Goal: Information Seeking & Learning: Learn about a topic

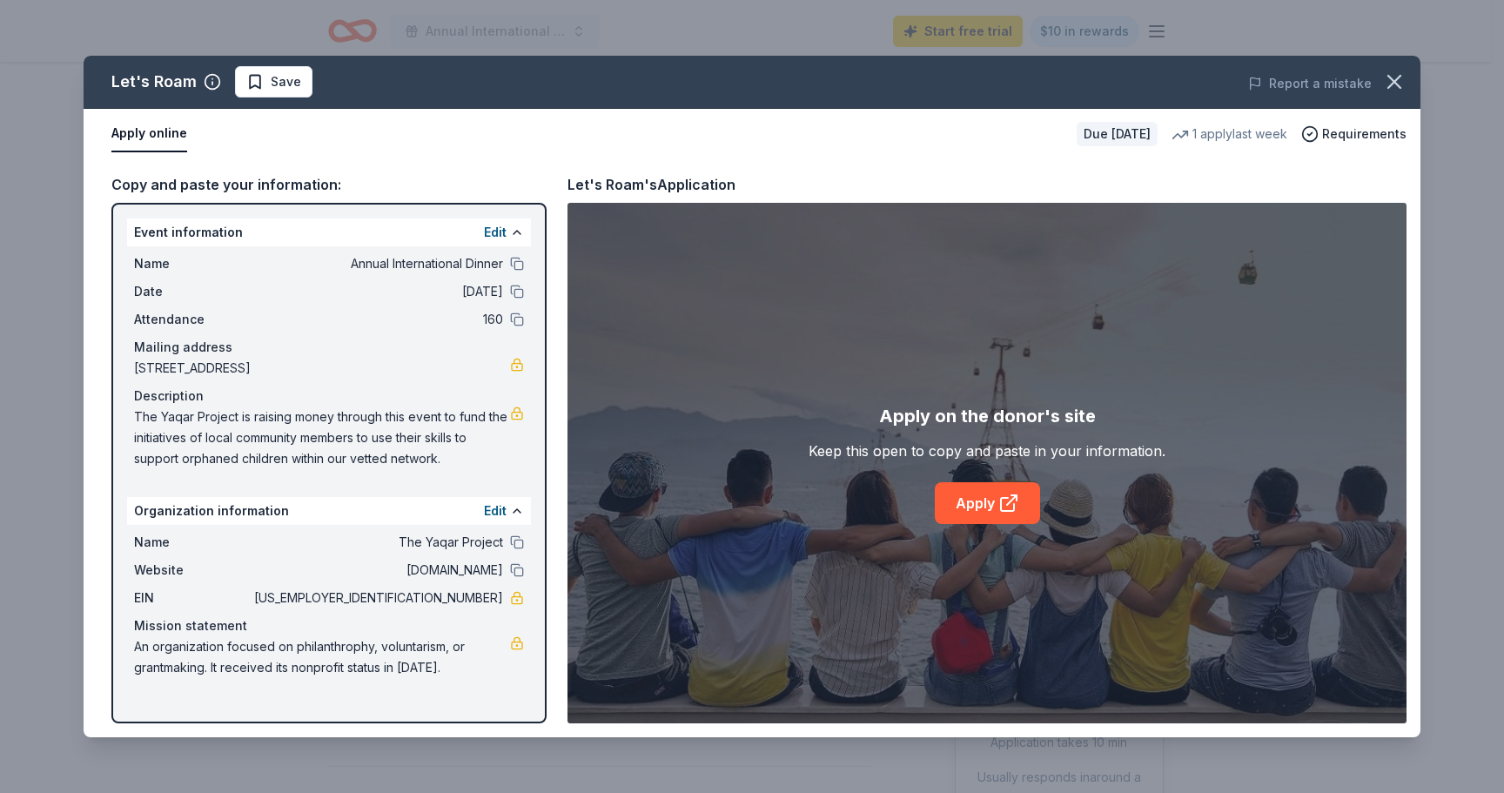
scroll to position [251, 0]
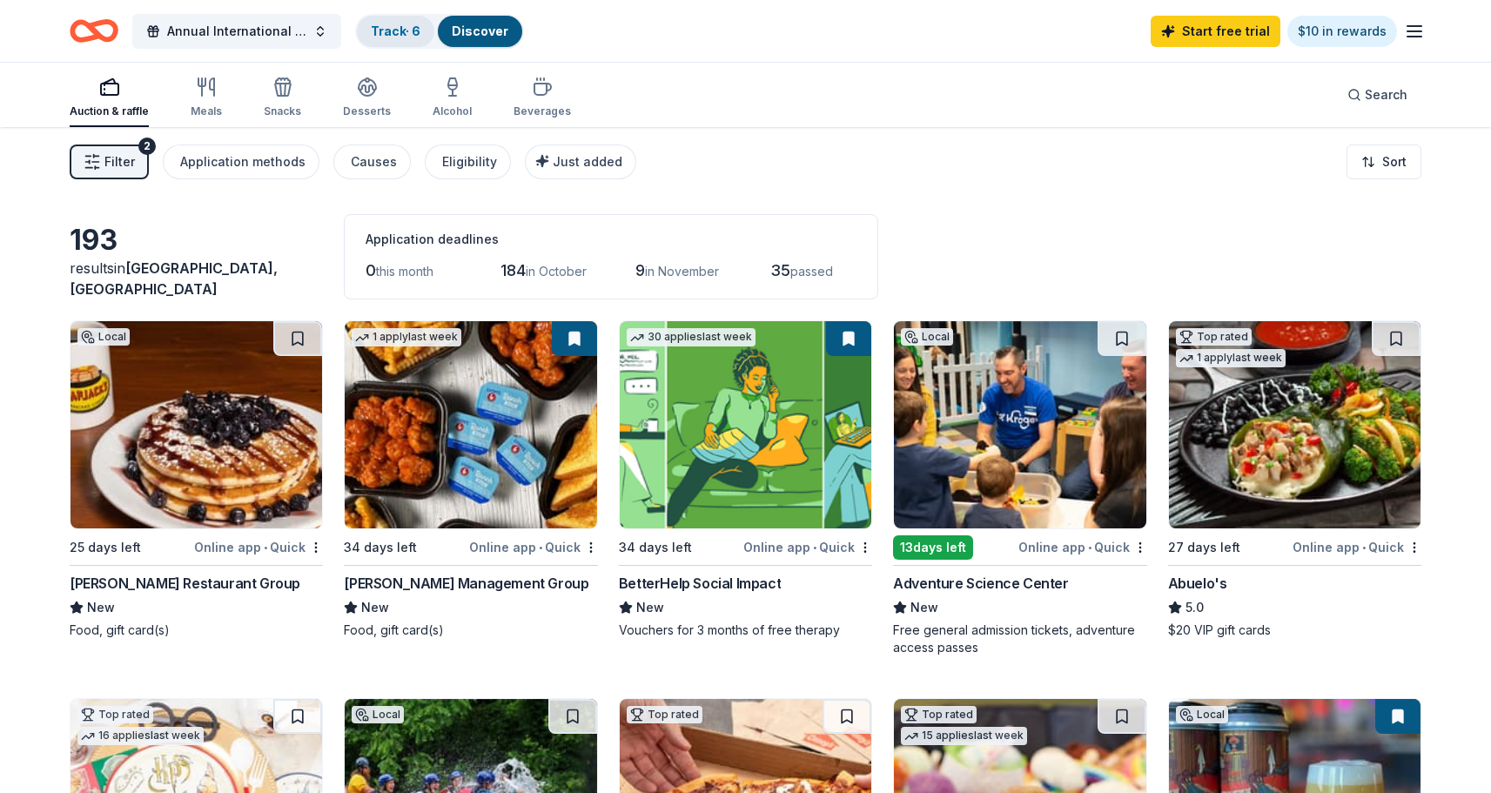
click at [397, 33] on link "Track · 6" at bounding box center [396, 30] width 50 height 15
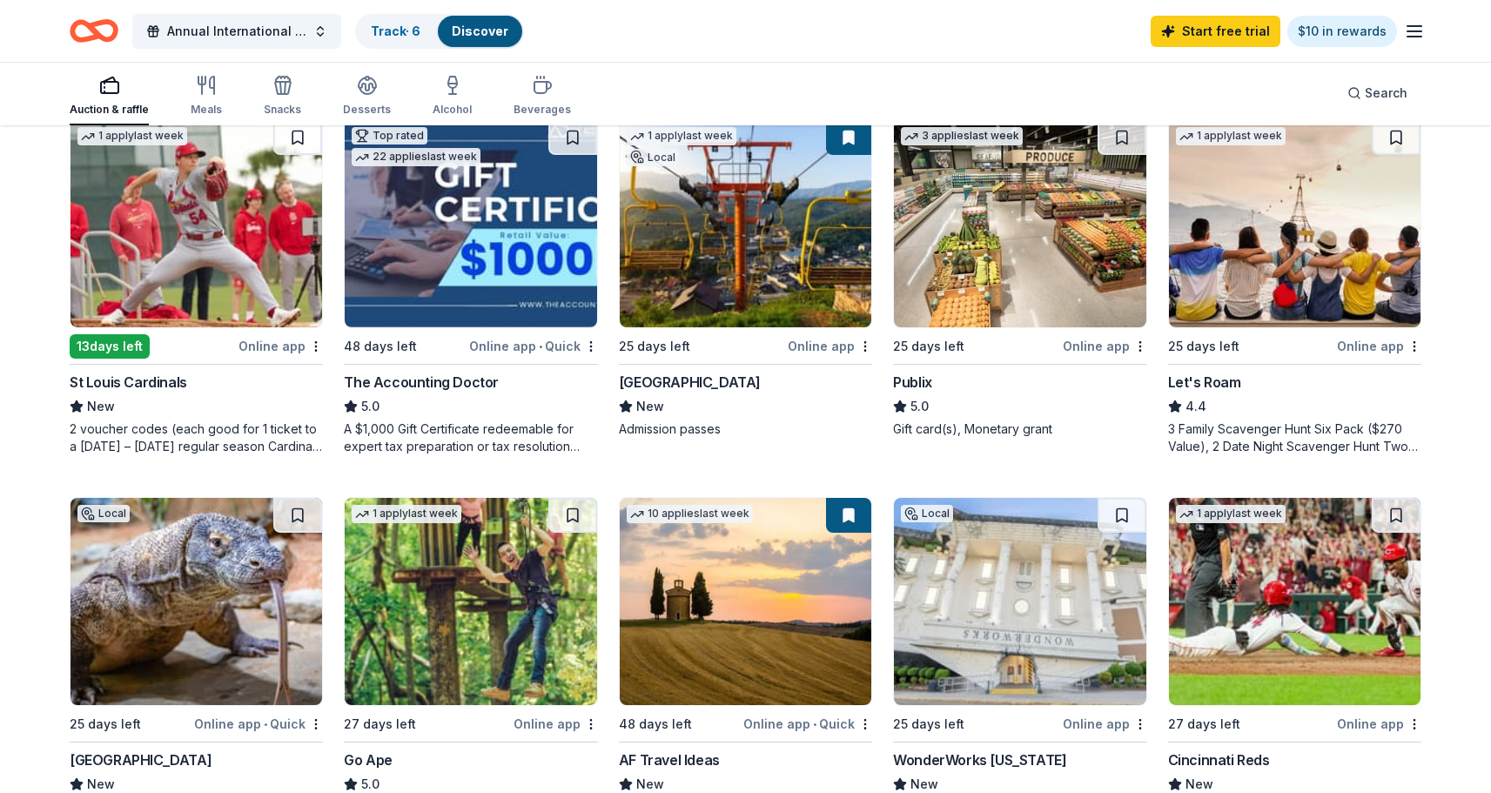
scroll to position [889, 0]
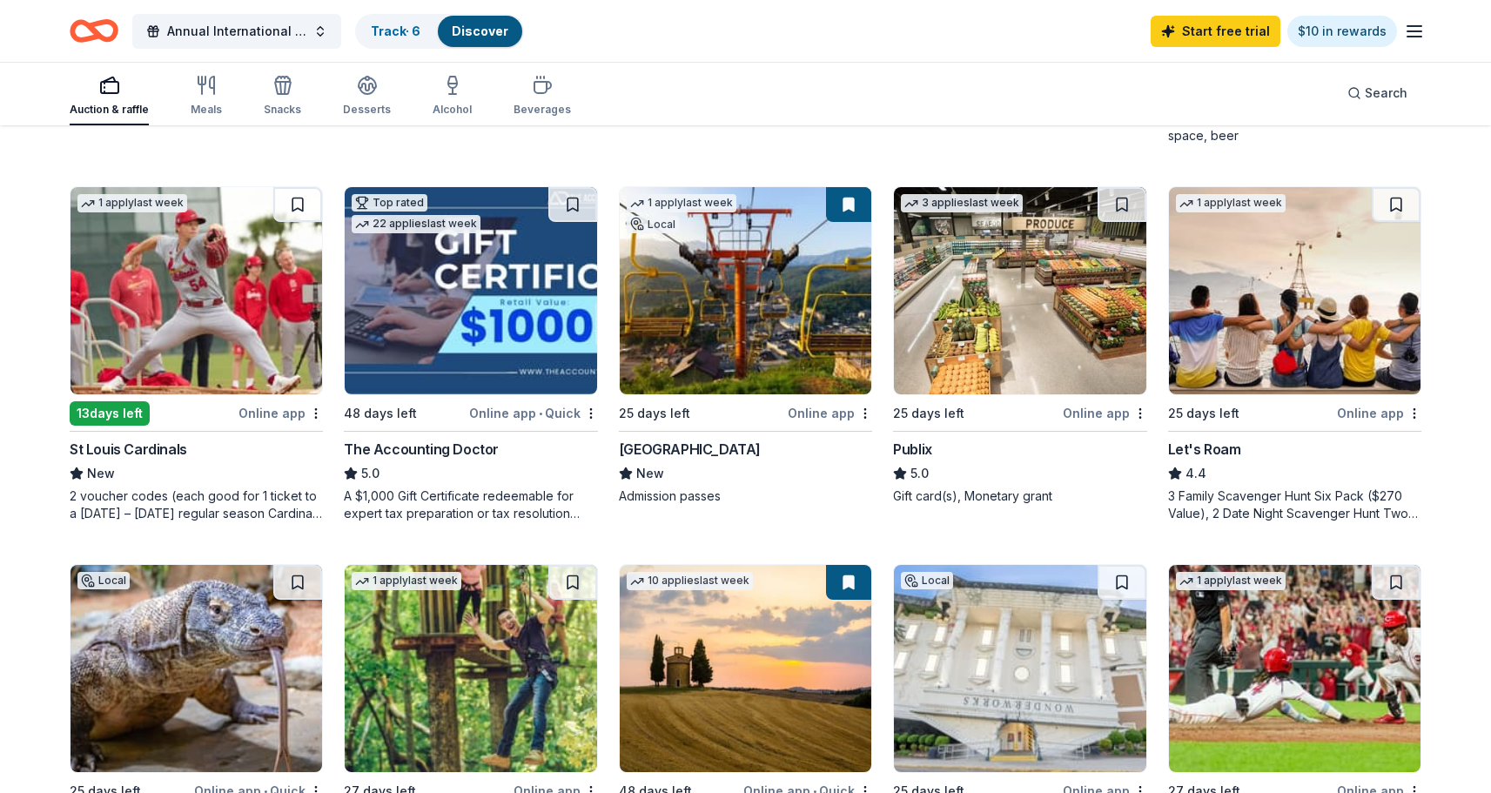
click at [171, 459] on div "St Louis Cardinals New 2 voucher codes (each good for 1 ticket to a Monday – Th…" at bounding box center [196, 481] width 253 height 84
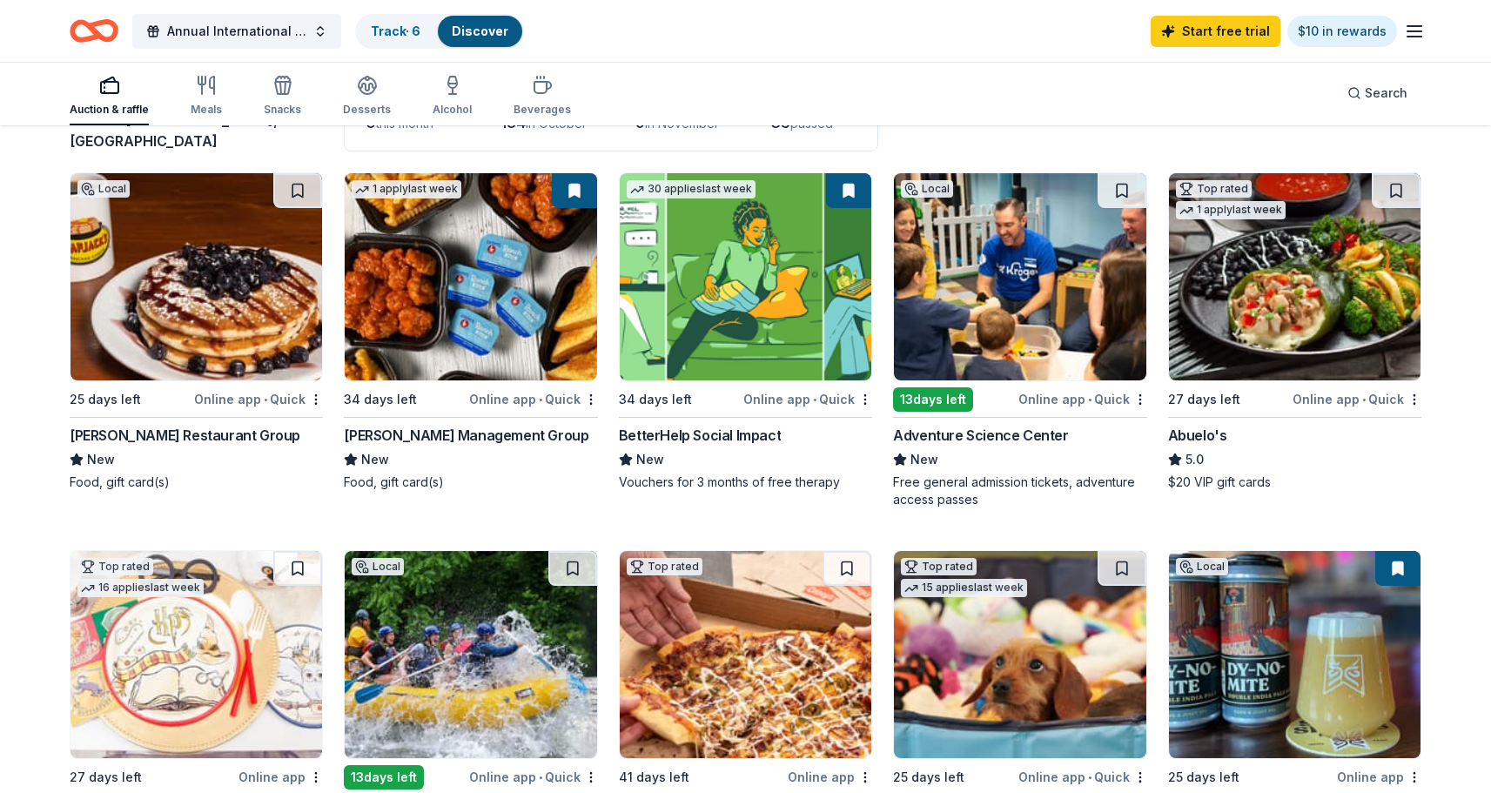
scroll to position [147, 0]
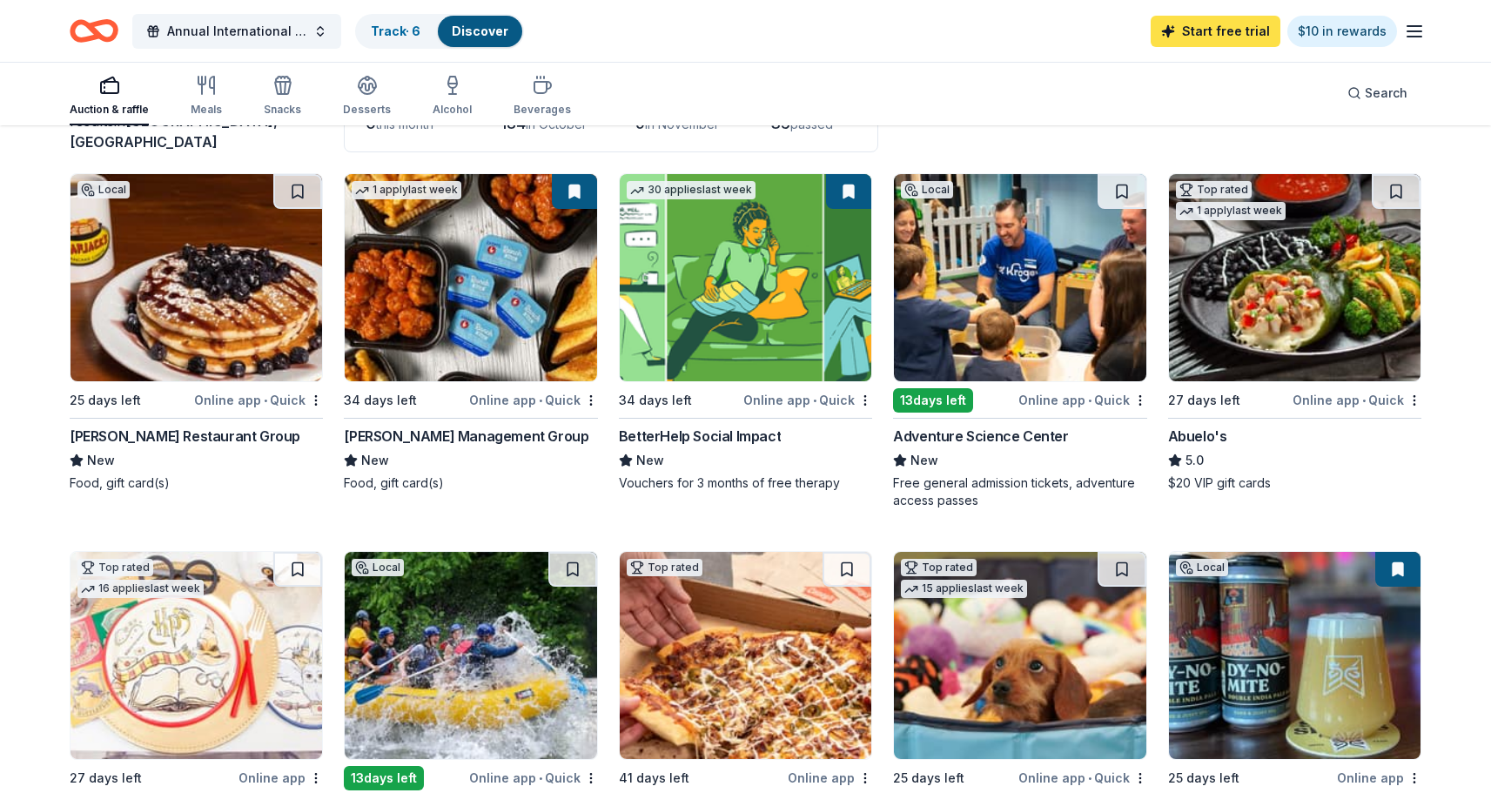
click at [1217, 29] on link "Start free trial" at bounding box center [1215, 31] width 130 height 31
click at [1228, 30] on link "Start free trial" at bounding box center [1215, 31] width 130 height 31
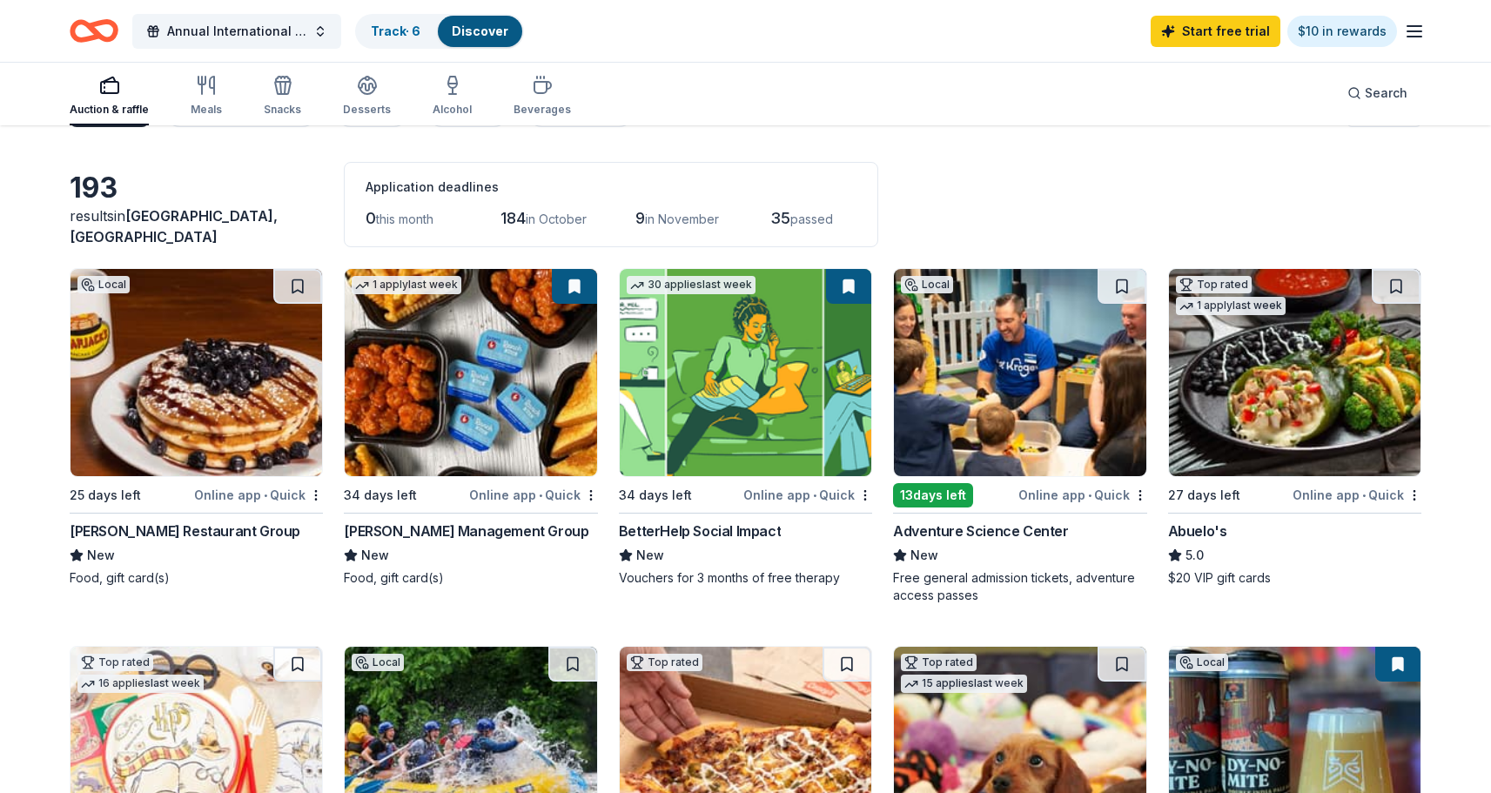
scroll to position [0, 0]
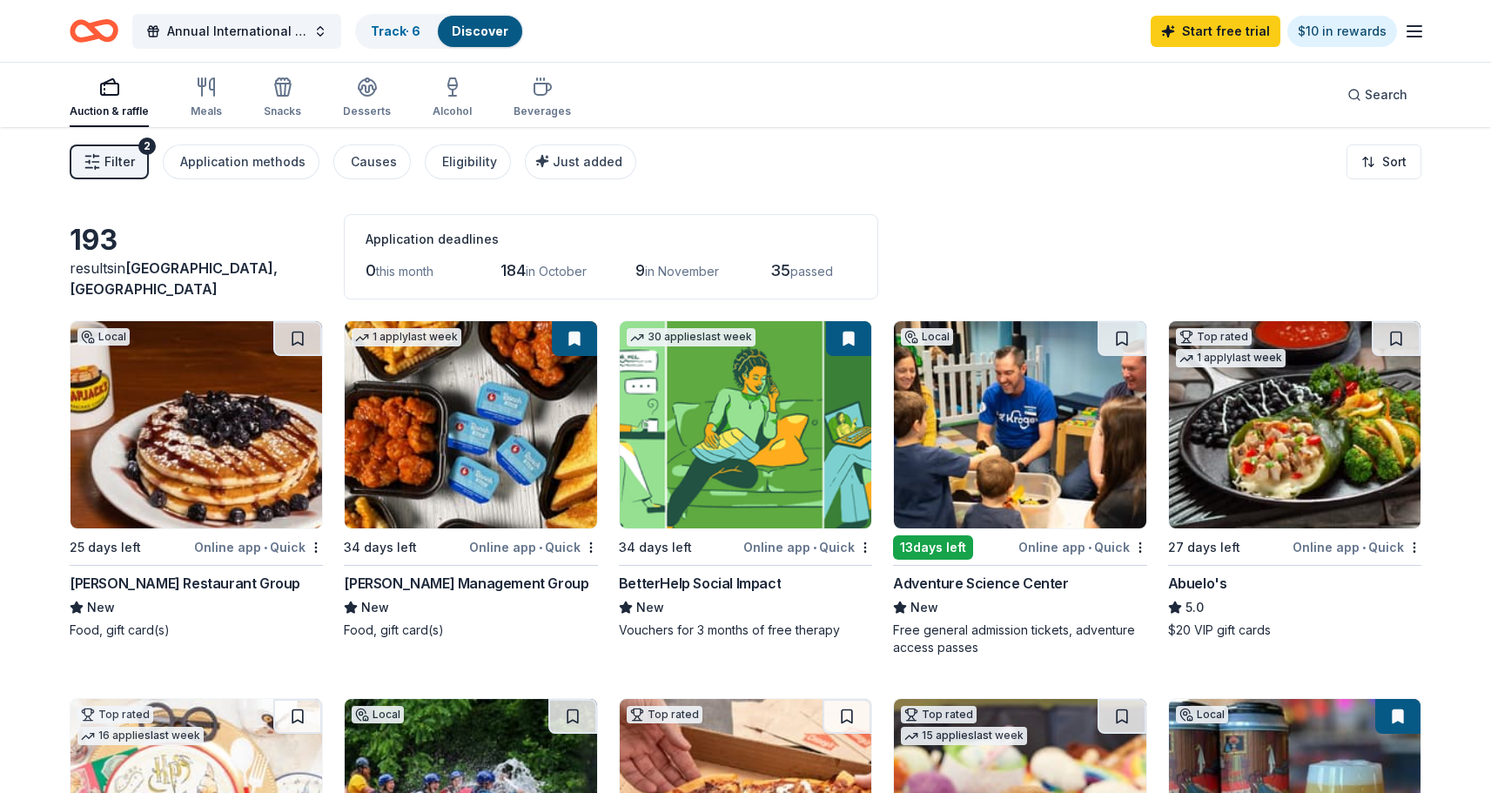
click at [553, 273] on span "in October" at bounding box center [556, 271] width 61 height 15
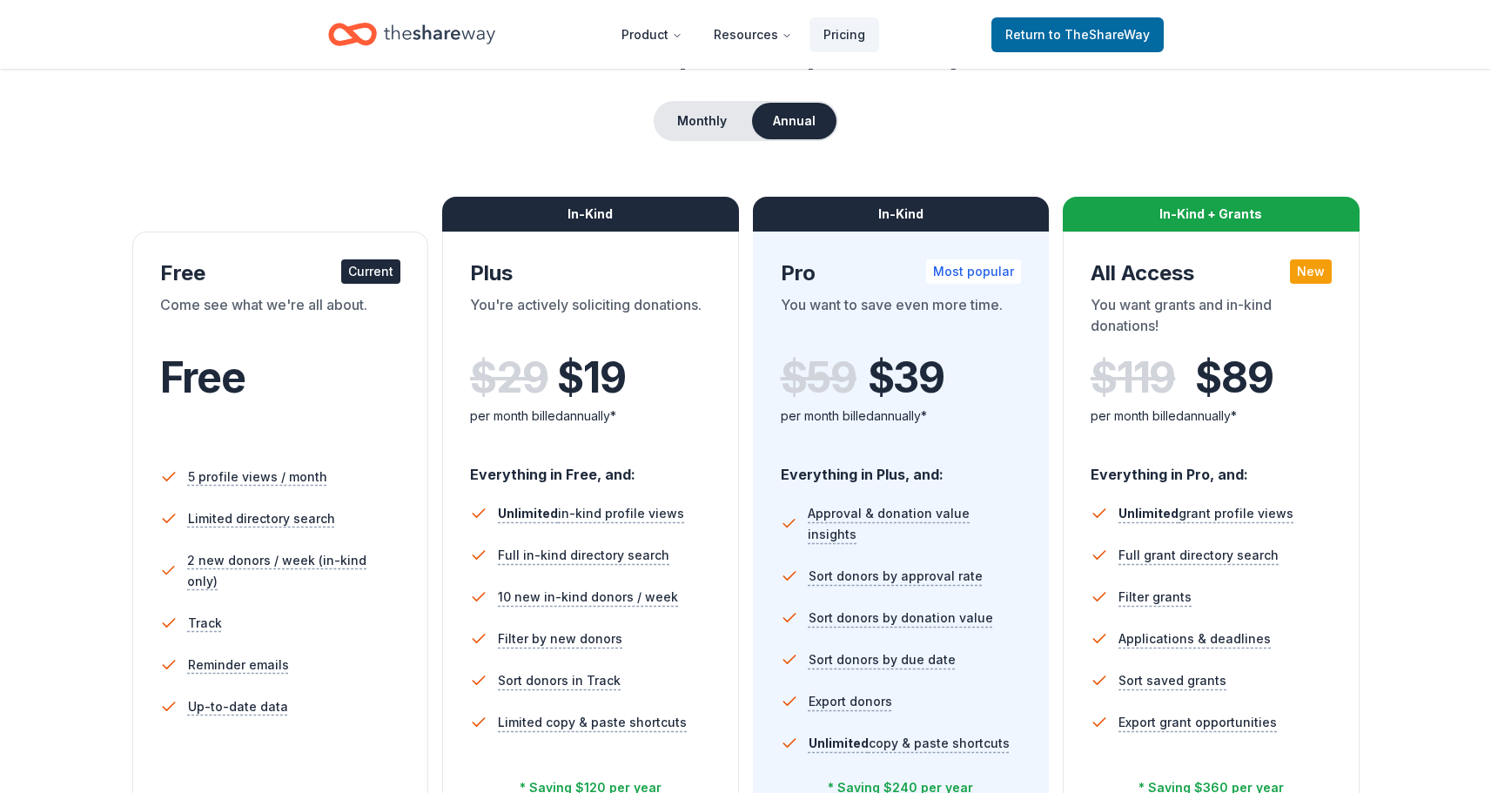
scroll to position [137, 0]
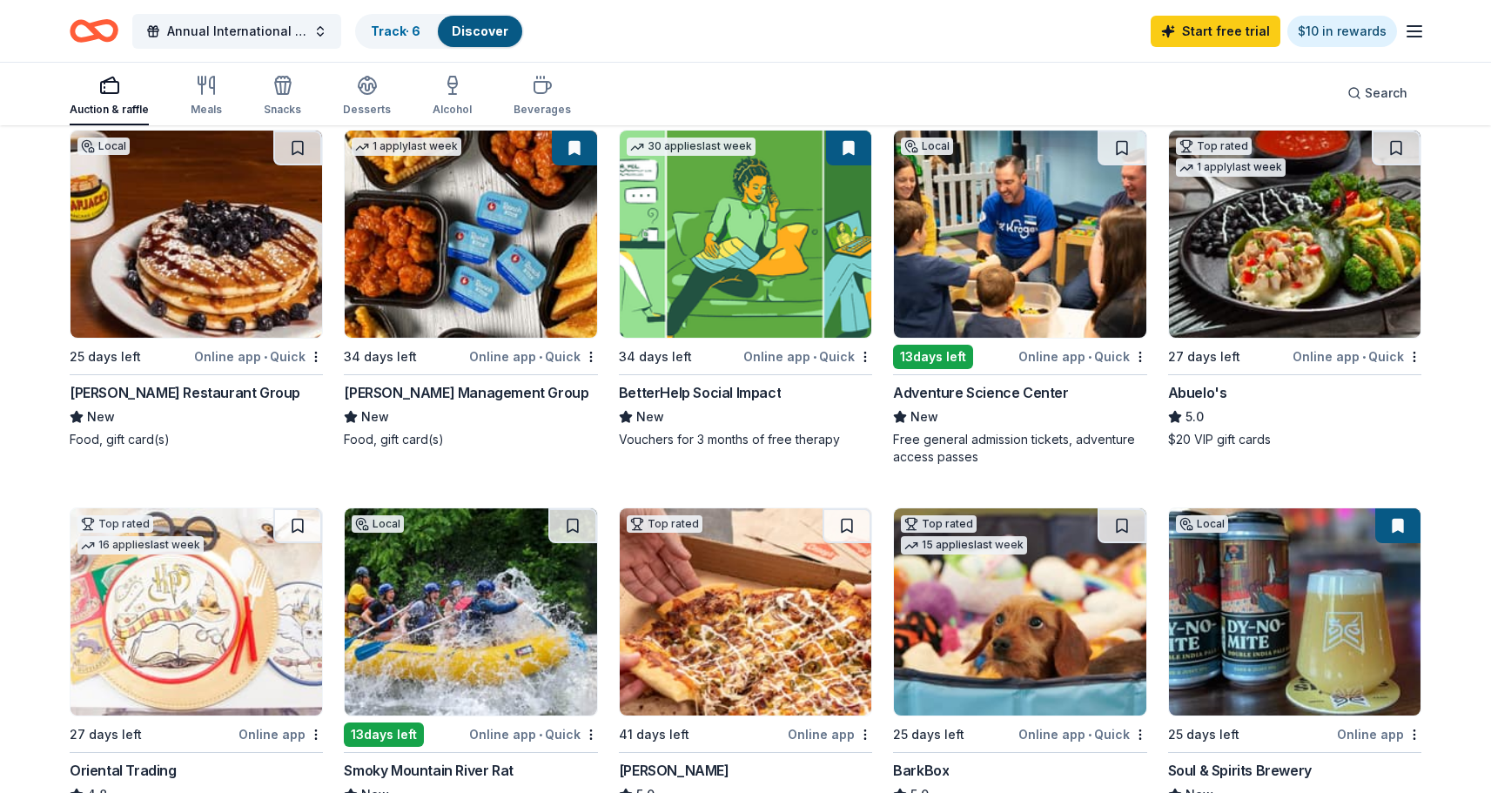
scroll to position [187, 0]
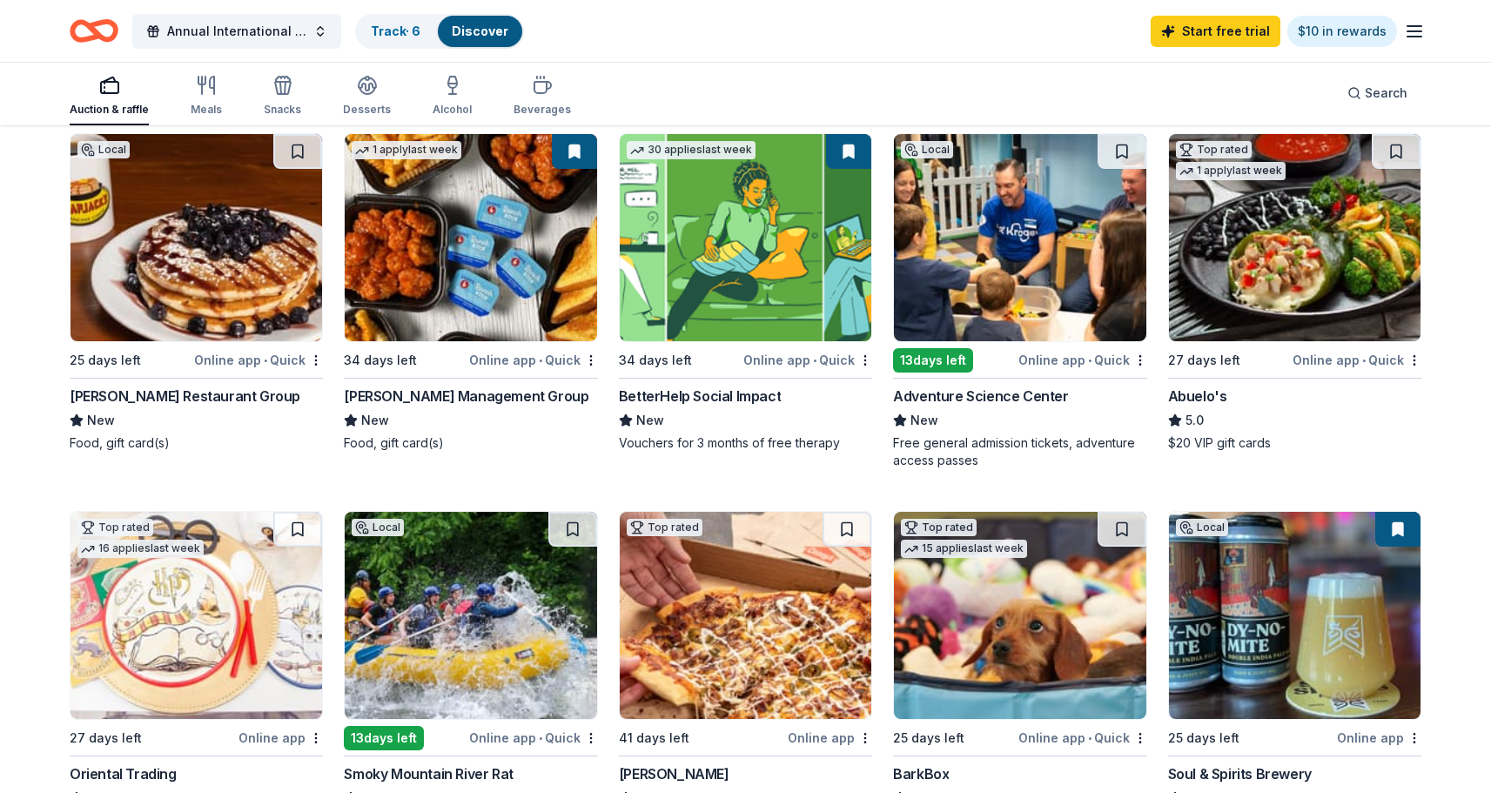
click at [116, 278] on img at bounding box center [195, 237] width 251 height 207
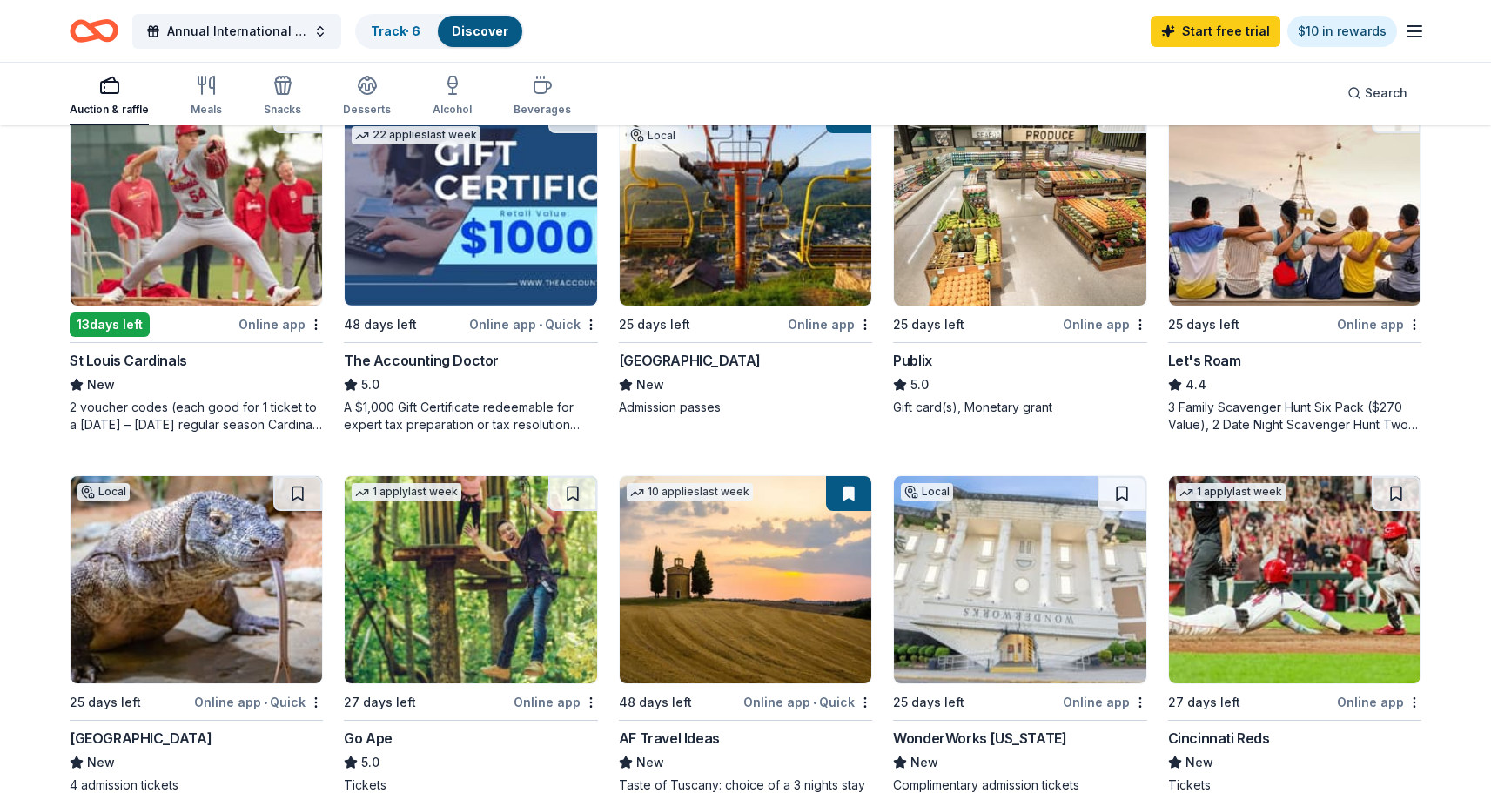
scroll to position [1090, 0]
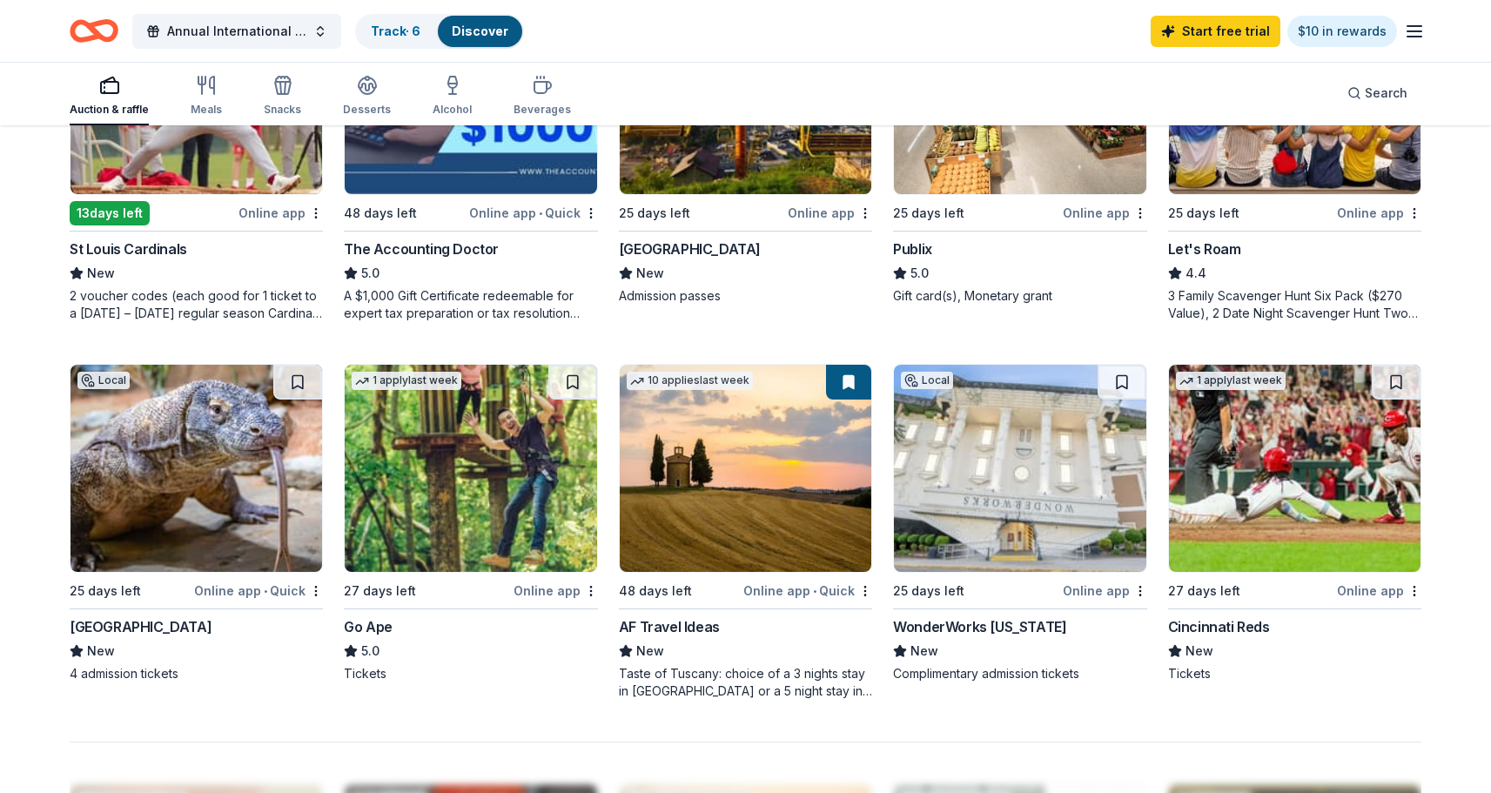
click at [372, 627] on div "Go Ape" at bounding box center [368, 626] width 49 height 21
click at [479, 480] on img at bounding box center [470, 468] width 251 height 207
